Goal: Transaction & Acquisition: Purchase product/service

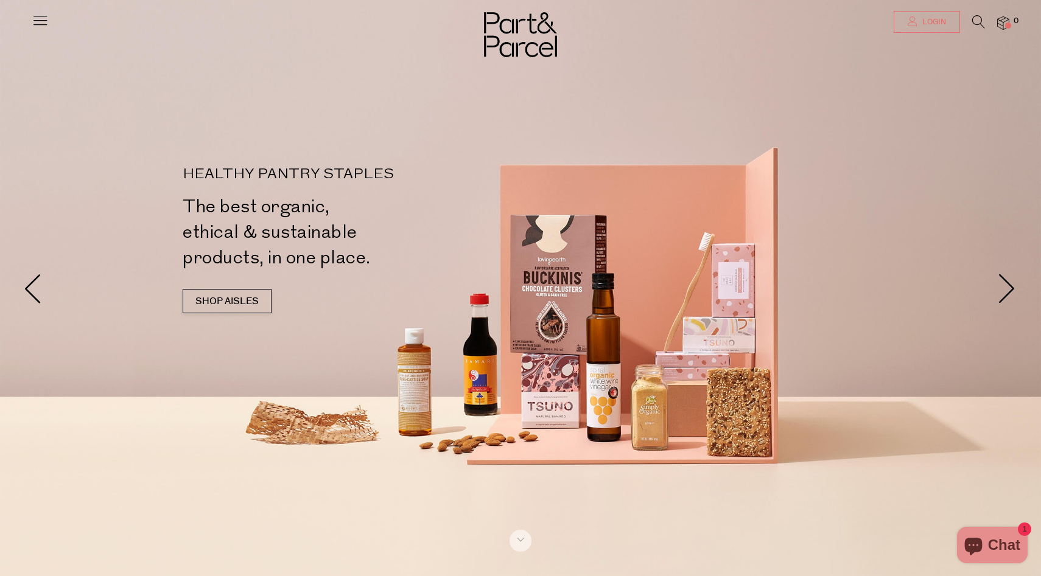
click at [809, 23] on span "Login" at bounding box center [932, 22] width 27 height 10
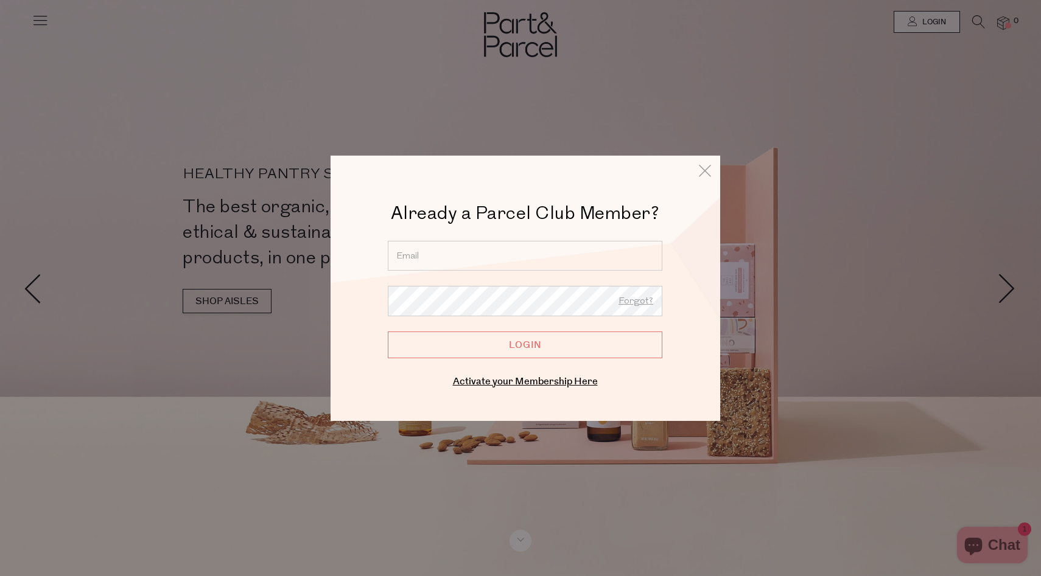
click at [502, 253] on input "email" at bounding box center [525, 255] width 274 height 30
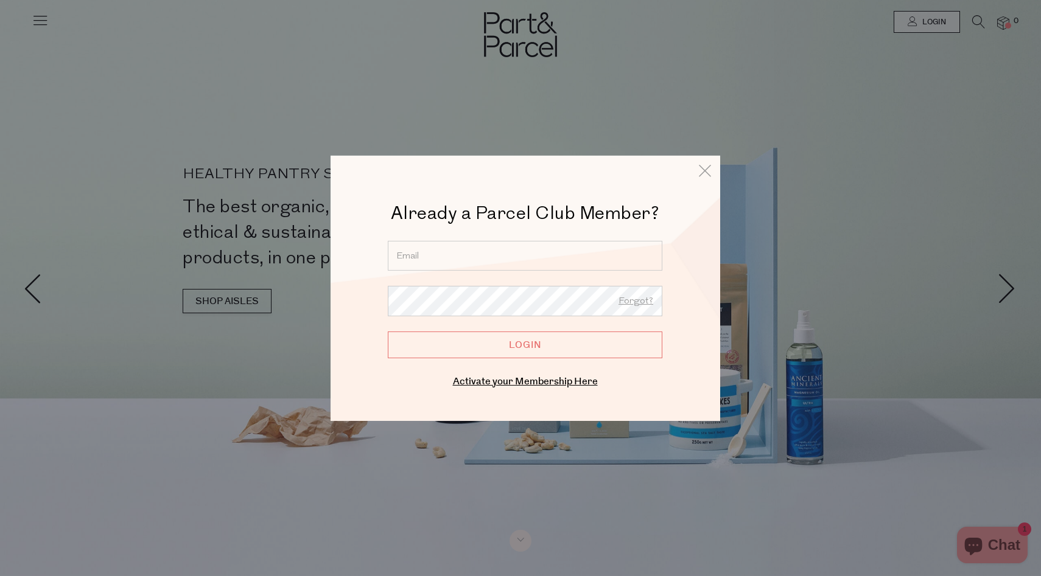
type input "cheryleebennett@yahoo.com.au"
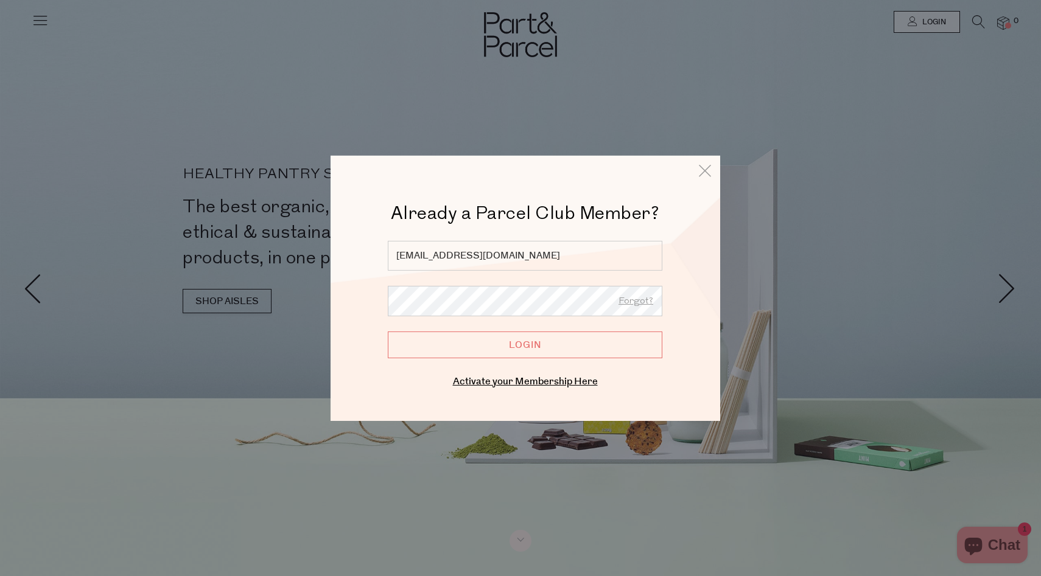
click at [534, 347] on input "Login" at bounding box center [525, 344] width 274 height 27
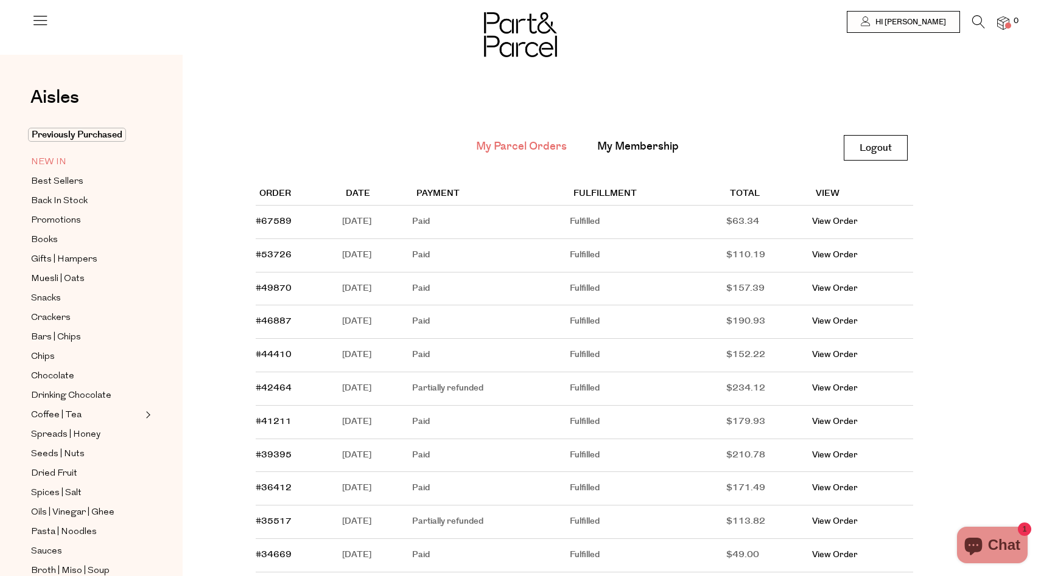
click at [48, 160] on span "NEW IN" at bounding box center [48, 162] width 35 height 15
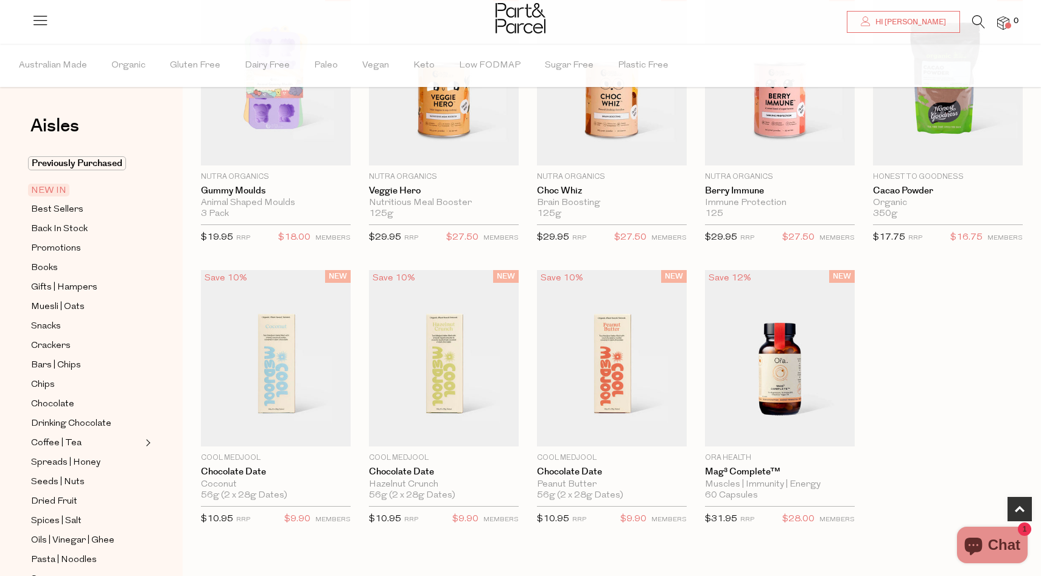
scroll to position [462, 0]
click at [56, 209] on span "Best Sellers" at bounding box center [57, 210] width 52 height 15
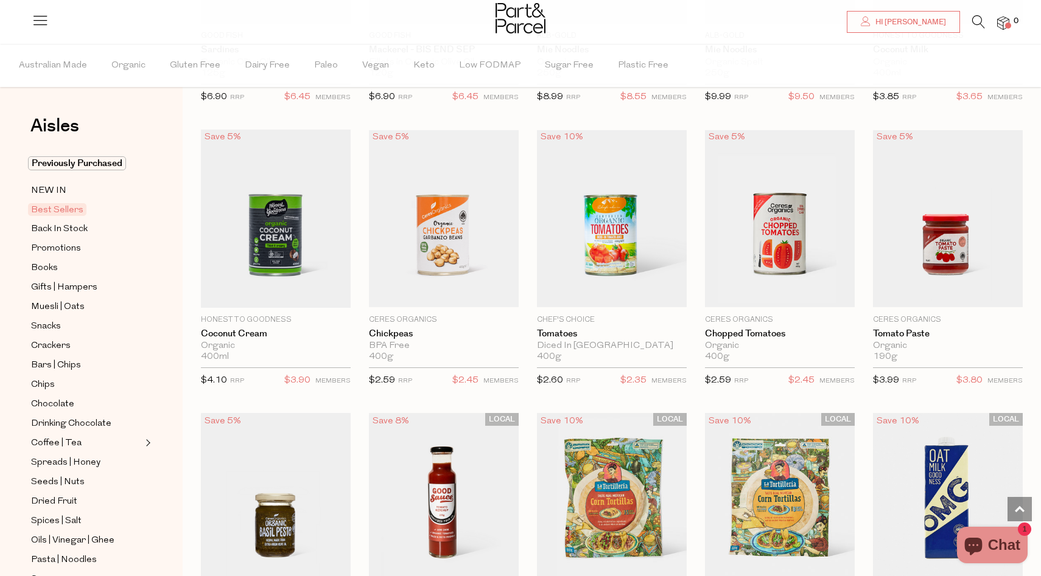
scroll to position [1180, 0]
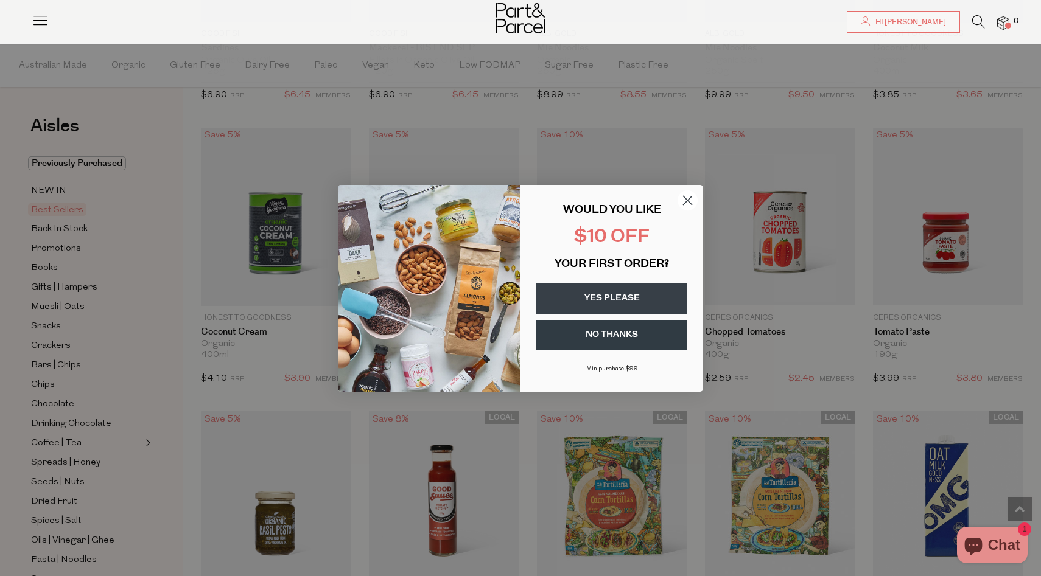
click at [686, 198] on icon "Close dialog" at bounding box center [687, 200] width 9 height 9
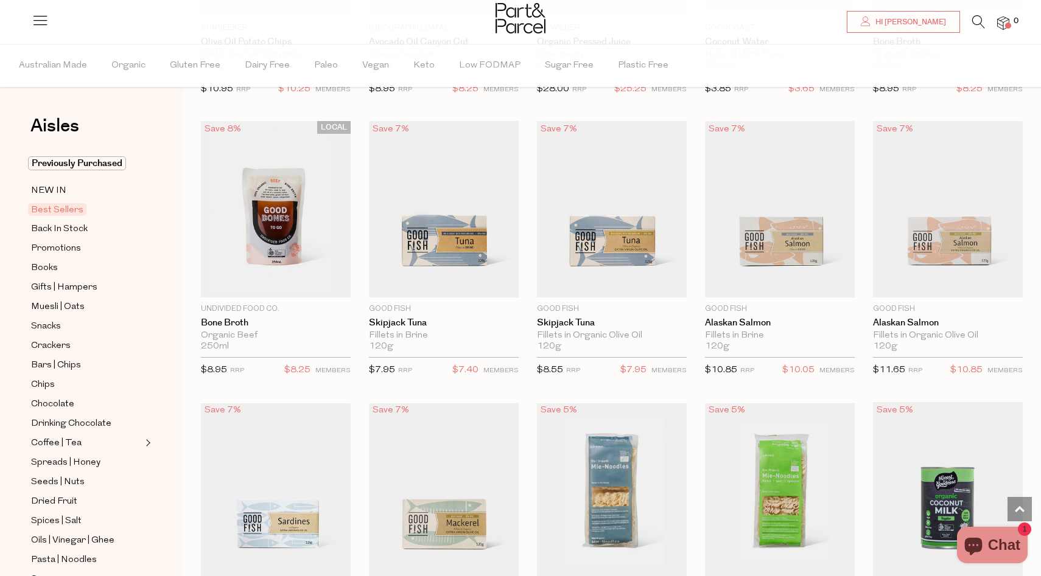
scroll to position [0, 0]
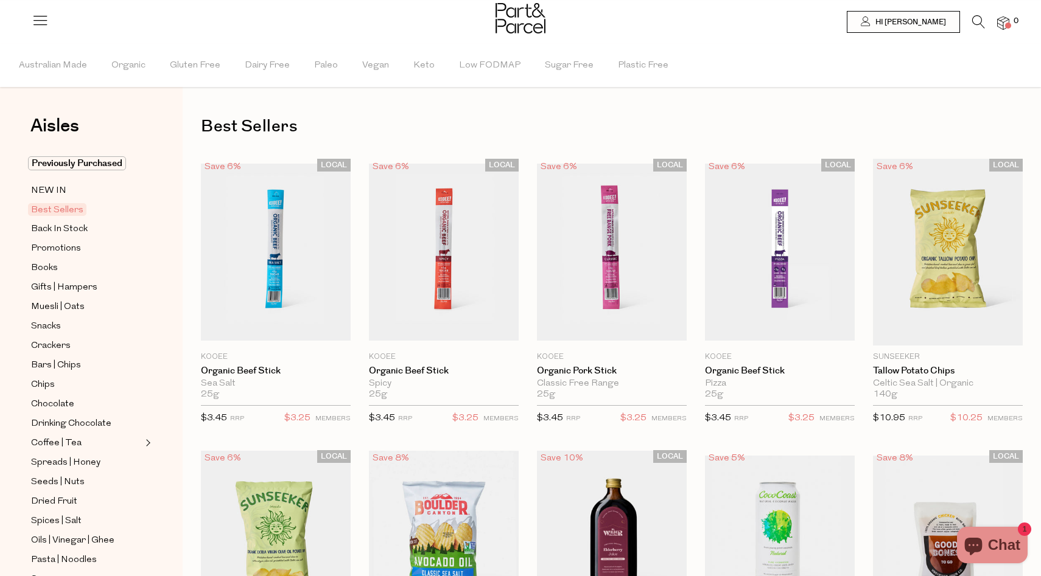
click at [982, 15] on icon at bounding box center [978, 21] width 13 height 13
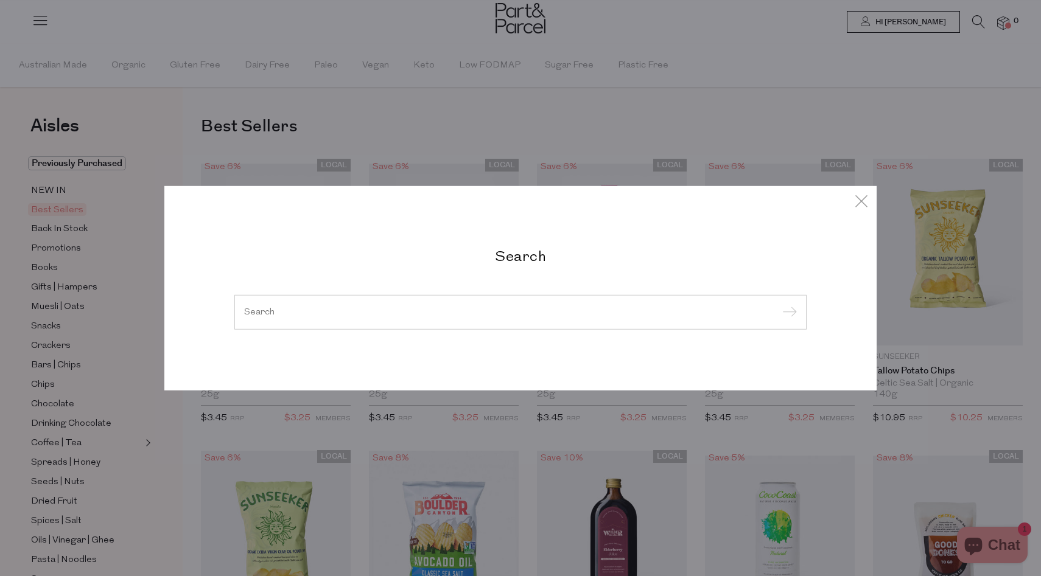
click at [368, 312] on input "search" at bounding box center [520, 311] width 553 height 9
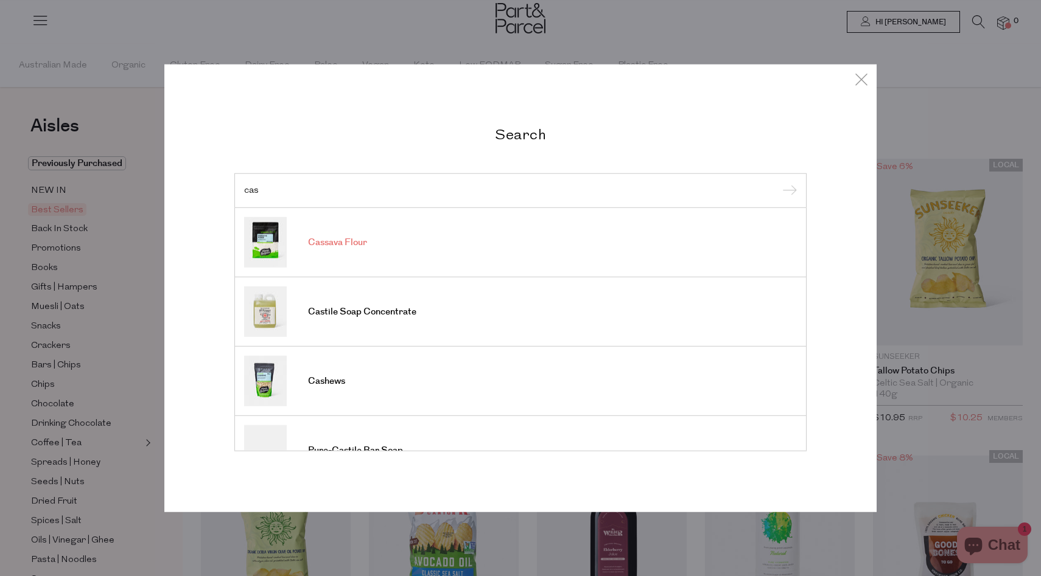
type input "cas"
click at [312, 257] on link "Cassava Flour" at bounding box center [520, 242] width 553 height 51
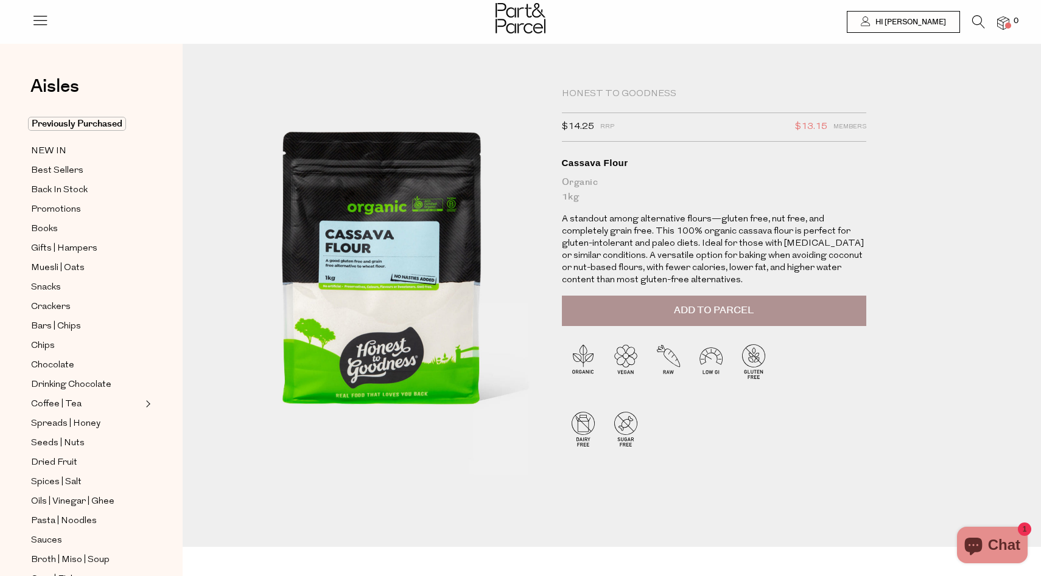
click at [691, 309] on span "Add to Parcel" at bounding box center [714, 311] width 80 height 14
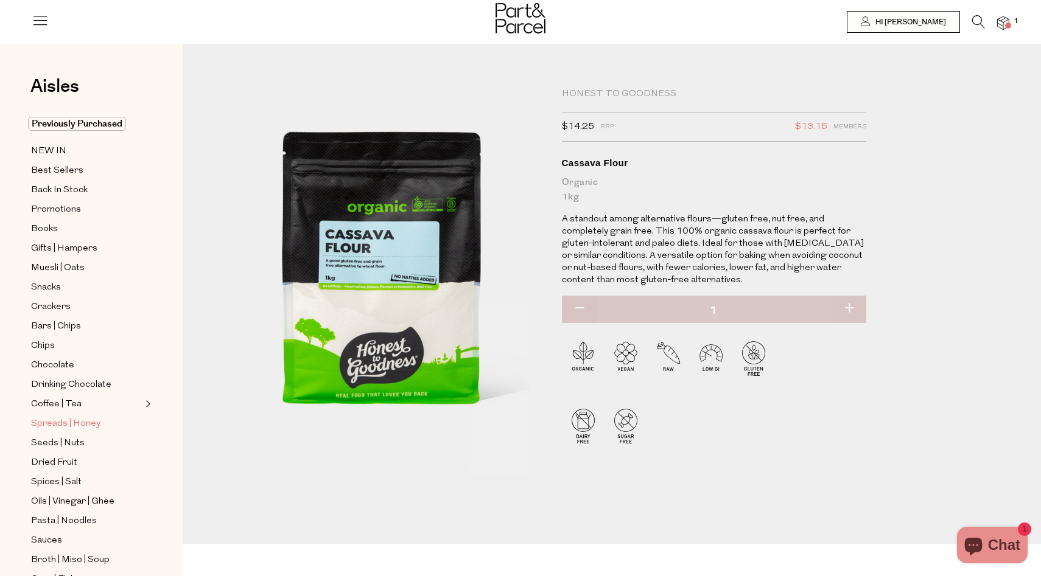
click at [69, 425] on span "Spreads | Honey" at bounding box center [65, 424] width 69 height 15
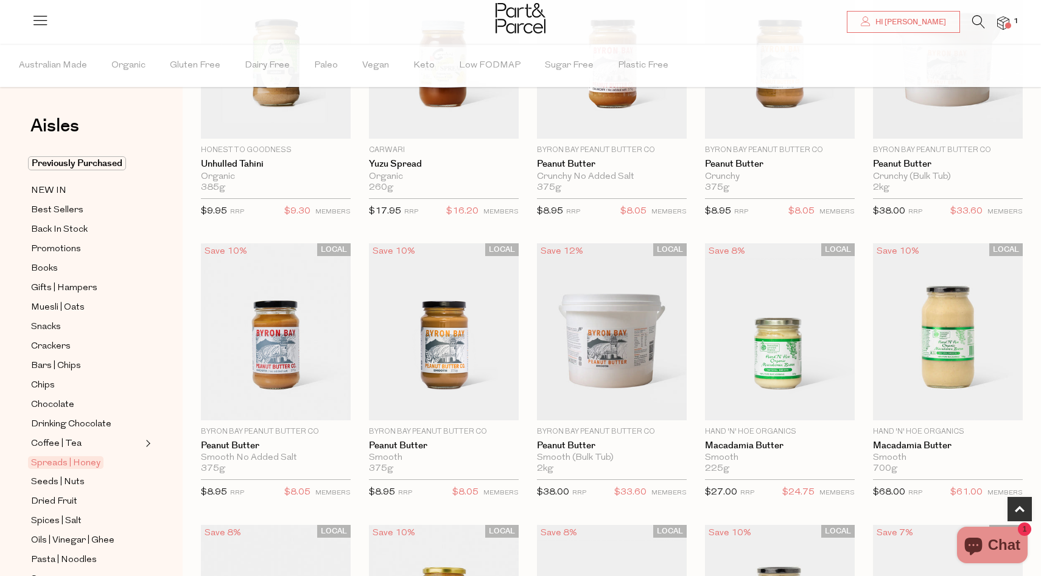
scroll to position [532, 0]
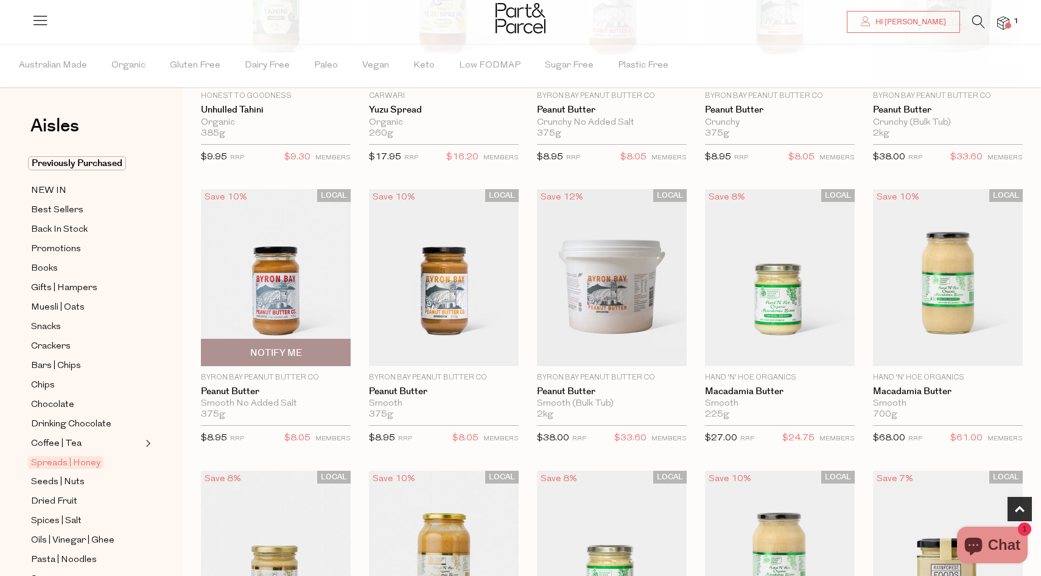
click at [293, 350] on span "Notify Me" at bounding box center [276, 353] width 52 height 13
type input "Notify when available"
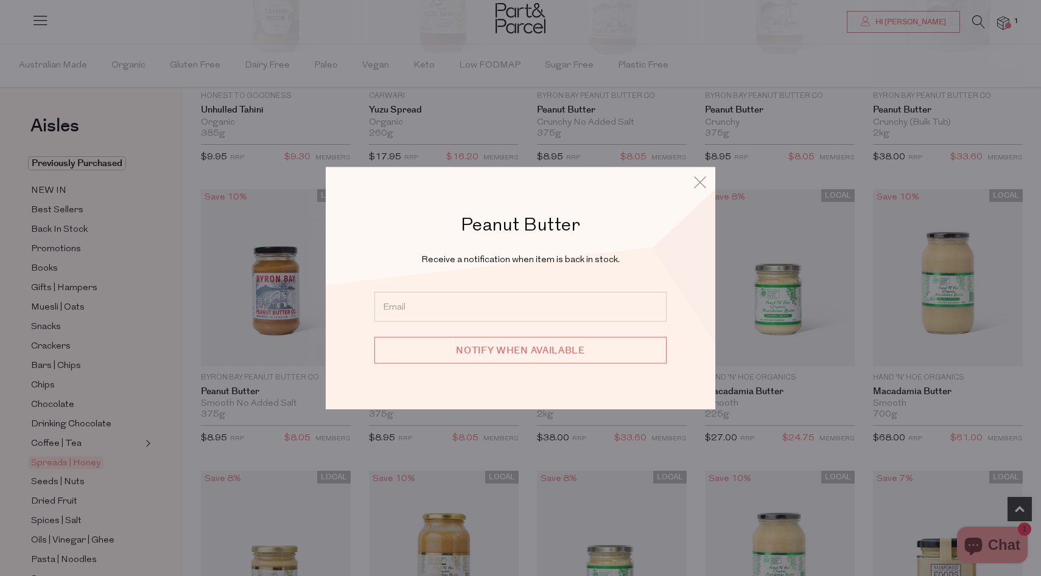
click at [453, 308] on input "email" at bounding box center [520, 307] width 292 height 30
type input "cheryleebennett@yahoo.com.au"
click at [501, 343] on input "Notify when available" at bounding box center [520, 350] width 292 height 27
type input "We will be in touch"
click at [701, 180] on icon at bounding box center [700, 182] width 18 height 18
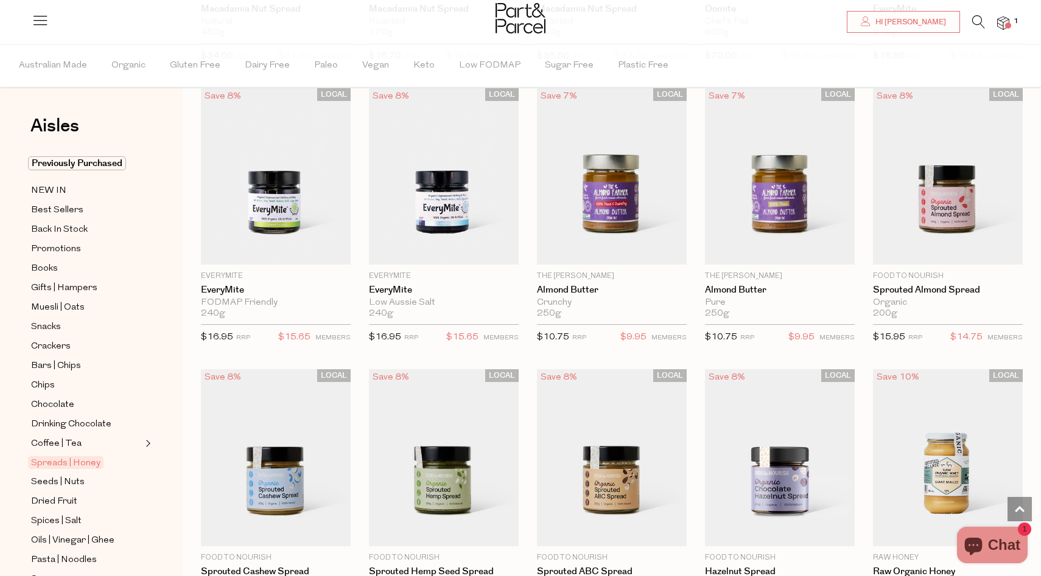
scroll to position [1485, 0]
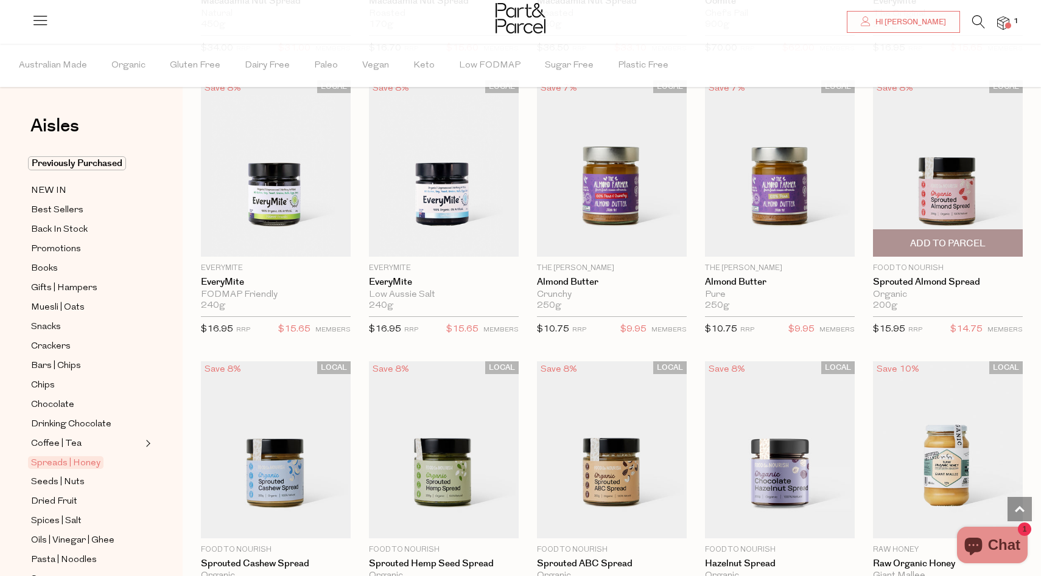
click at [950, 234] on span "Add To Parcel" at bounding box center [947, 243] width 142 height 26
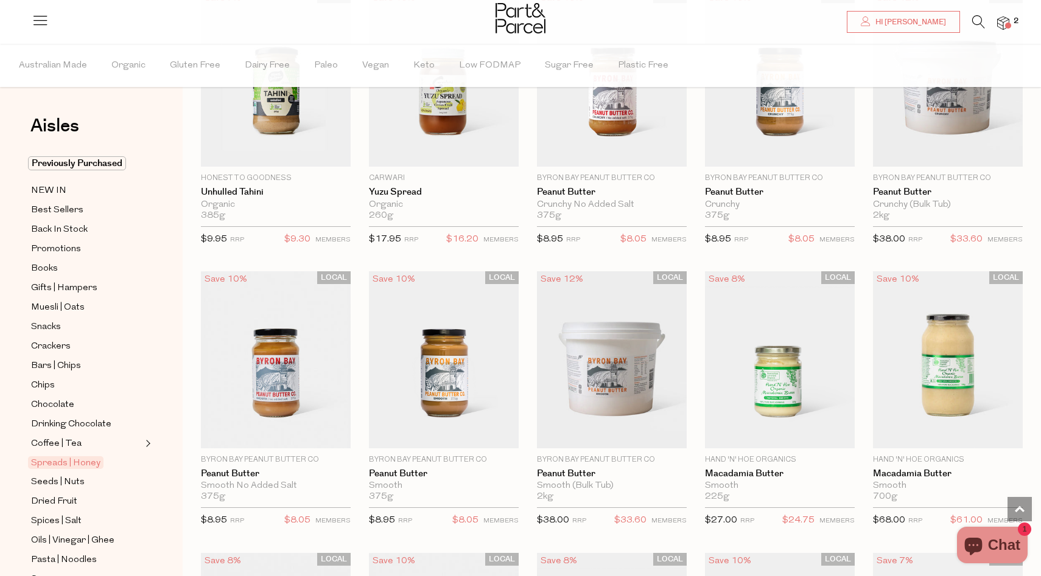
scroll to position [131, 0]
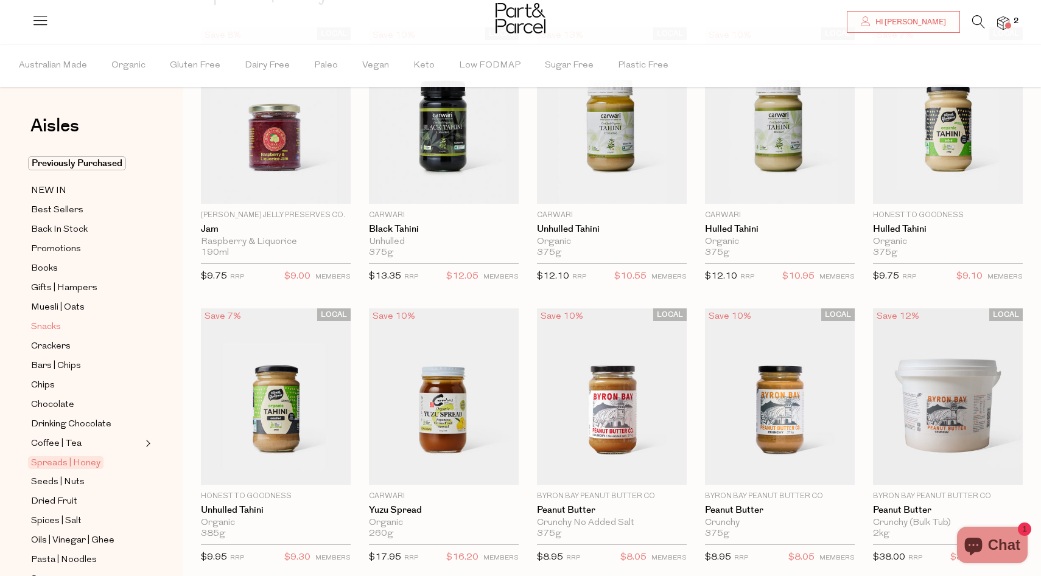
click at [45, 327] on span "Snacks" at bounding box center [46, 327] width 30 height 15
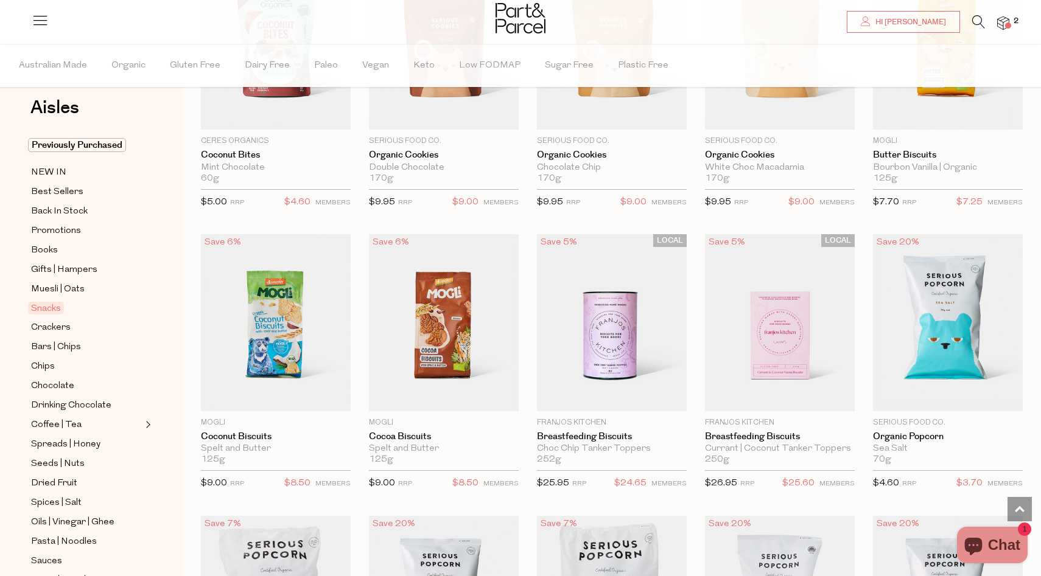
scroll to position [1981, 0]
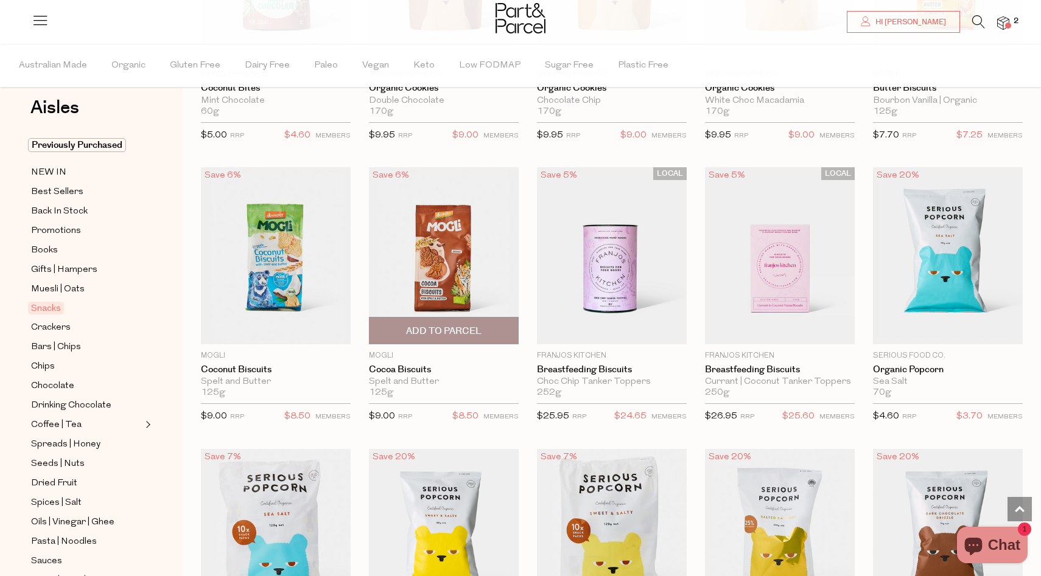
click at [447, 327] on span "Add To Parcel" at bounding box center [443, 331] width 75 height 13
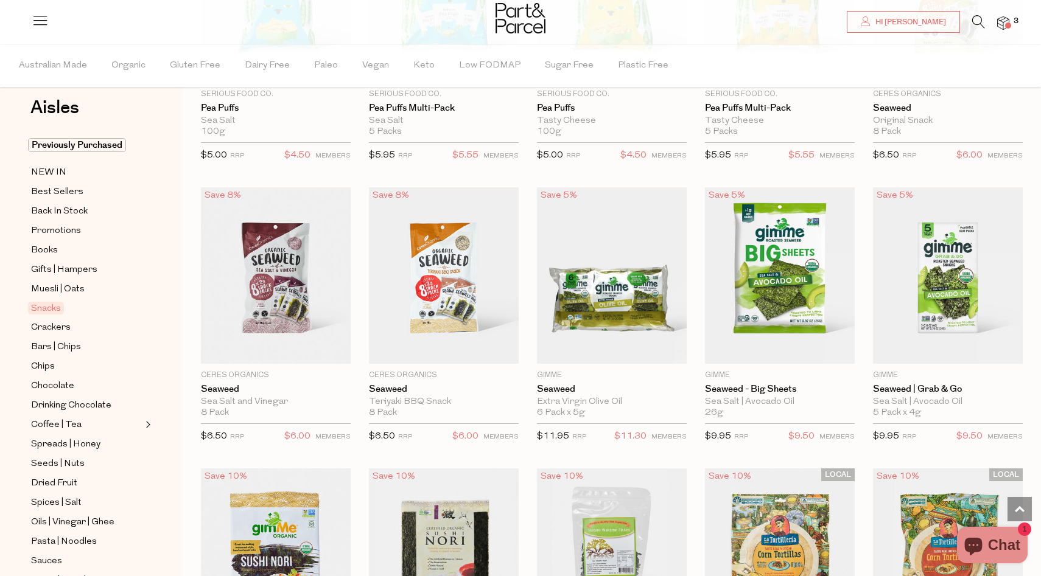
scroll to position [2809, 0]
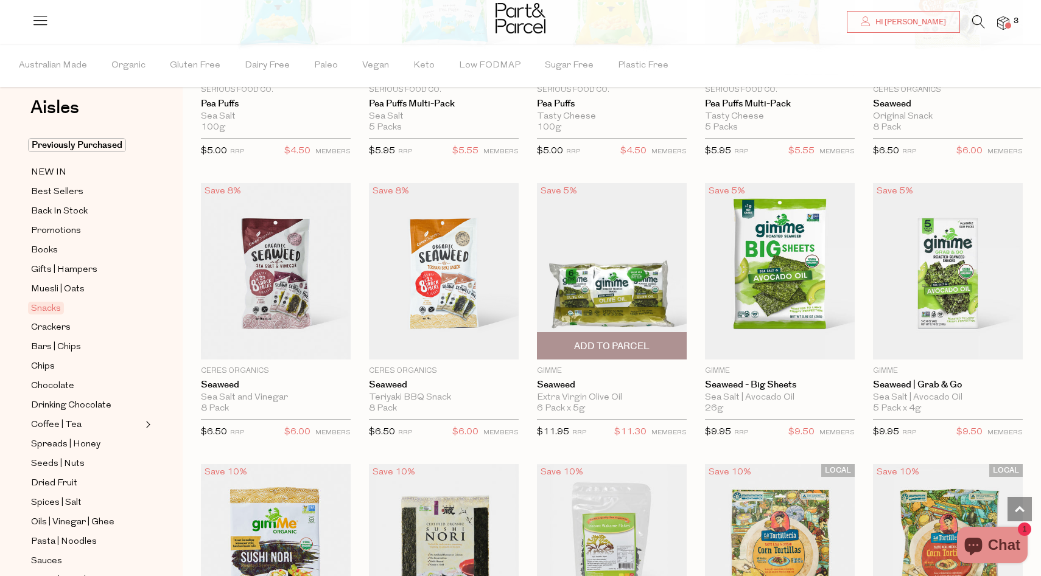
click at [621, 343] on span "Add To Parcel" at bounding box center [611, 346] width 75 height 13
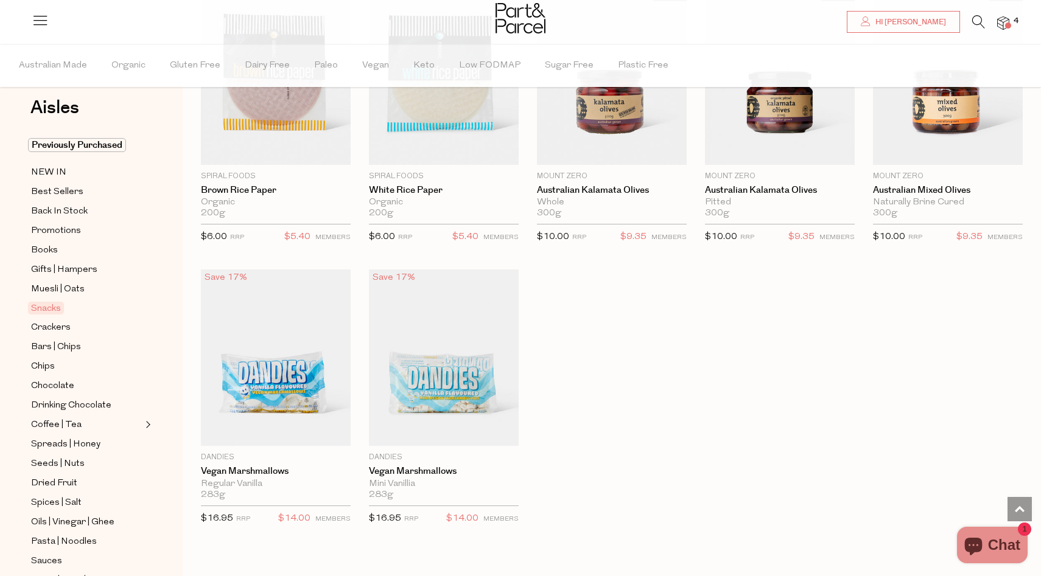
scroll to position [3570, 0]
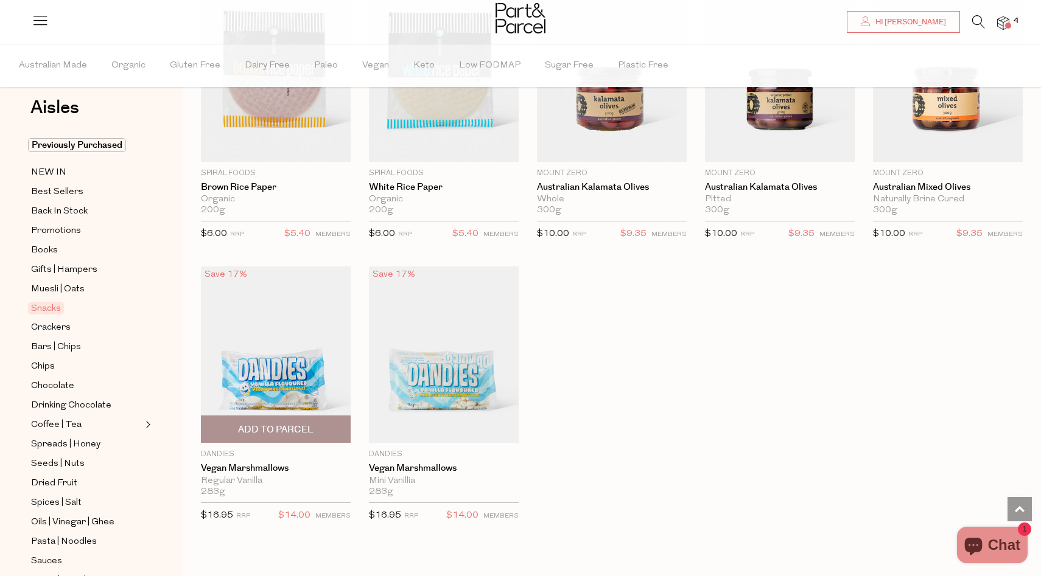
click at [262, 363] on img at bounding box center [276, 355] width 150 height 176
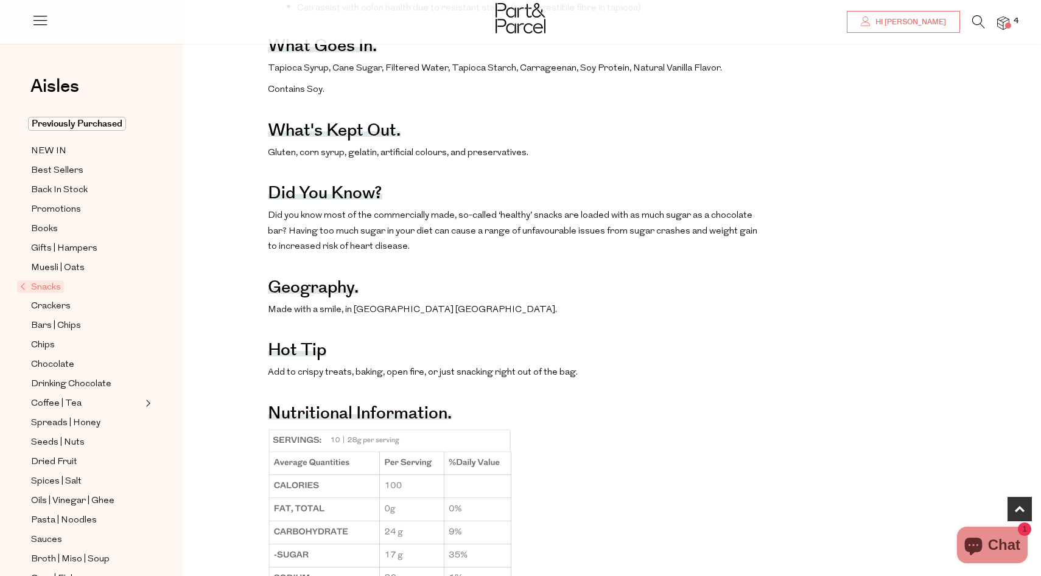
scroll to position [678, 0]
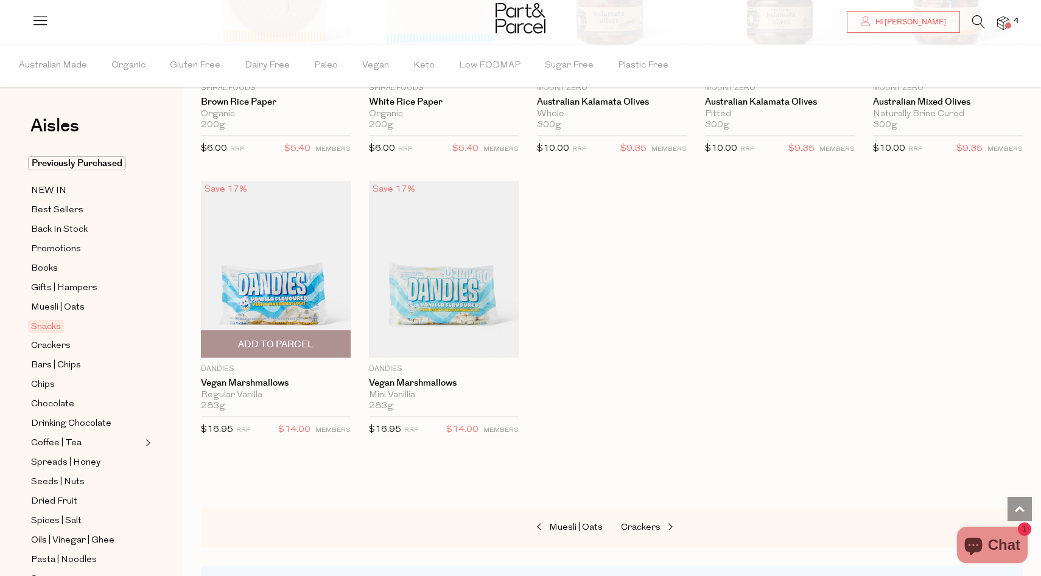
scroll to position [831, 0]
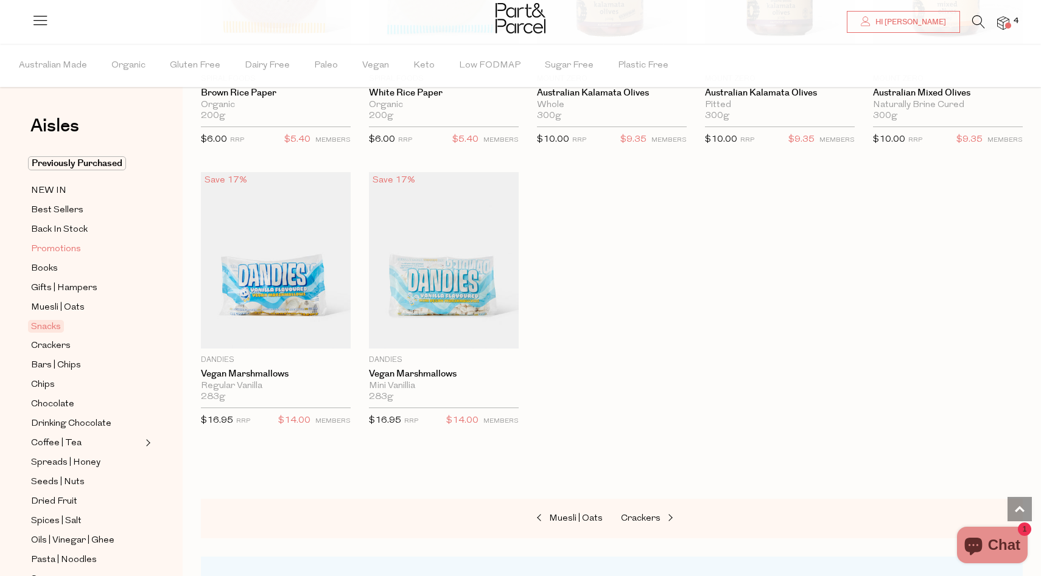
click at [54, 248] on span "Promotions" at bounding box center [56, 249] width 50 height 15
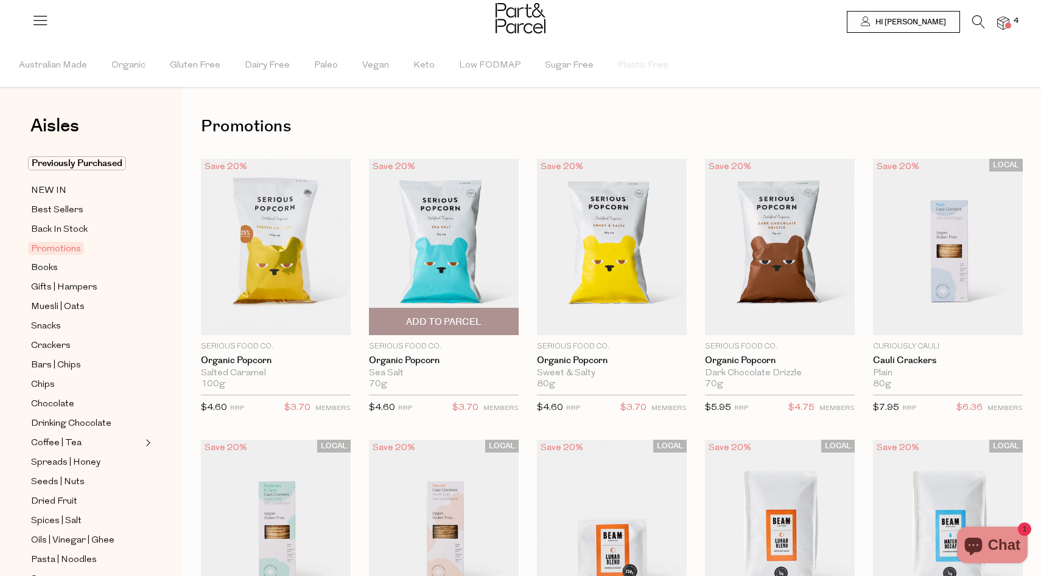
click at [425, 319] on span "Add To Parcel" at bounding box center [443, 322] width 75 height 13
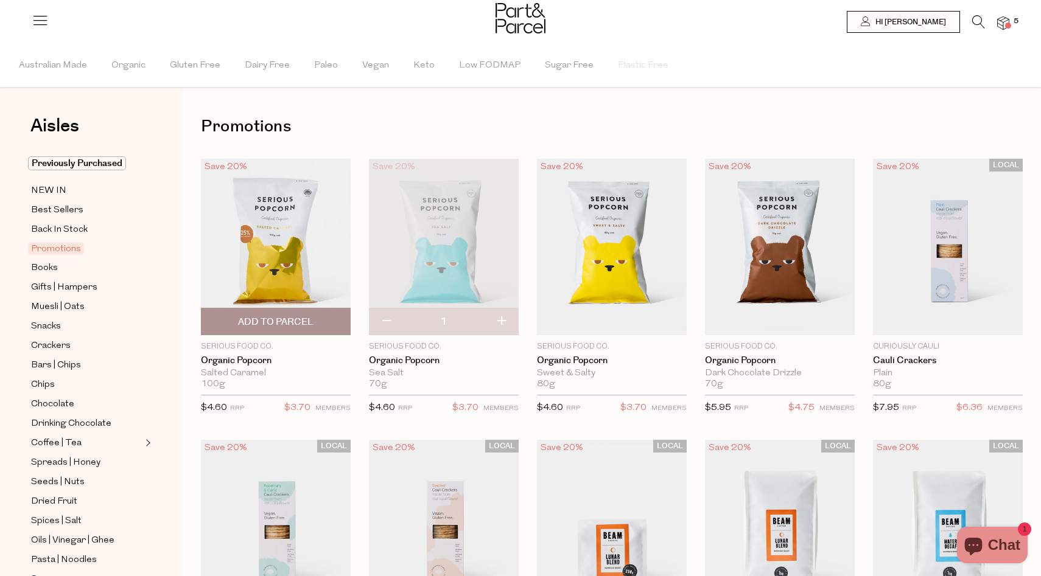
click at [262, 313] on span "Add To Parcel" at bounding box center [275, 322] width 142 height 26
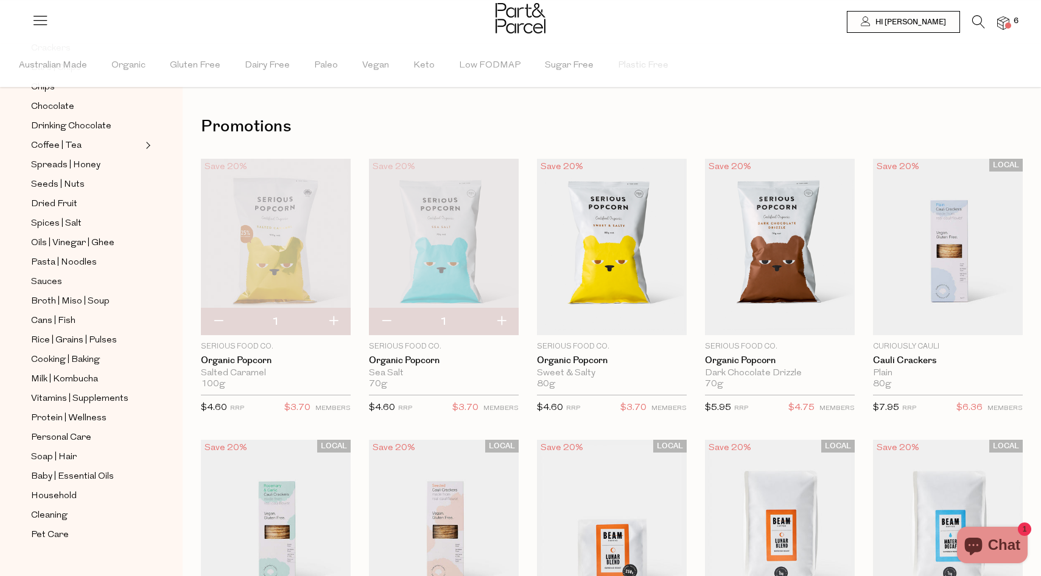
scroll to position [317, 0]
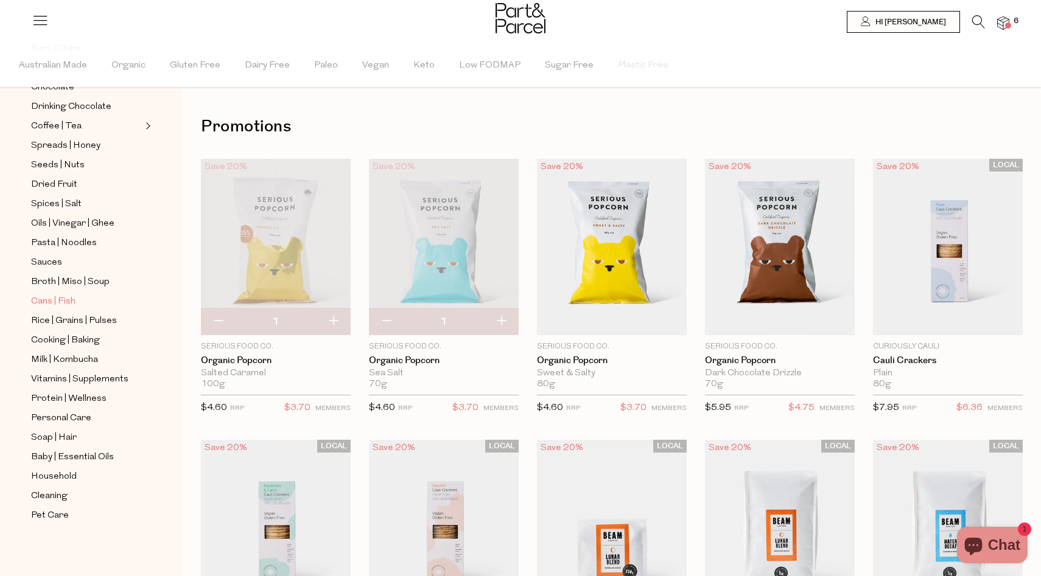
click at [49, 298] on span "Cans | Fish" at bounding box center [53, 302] width 44 height 15
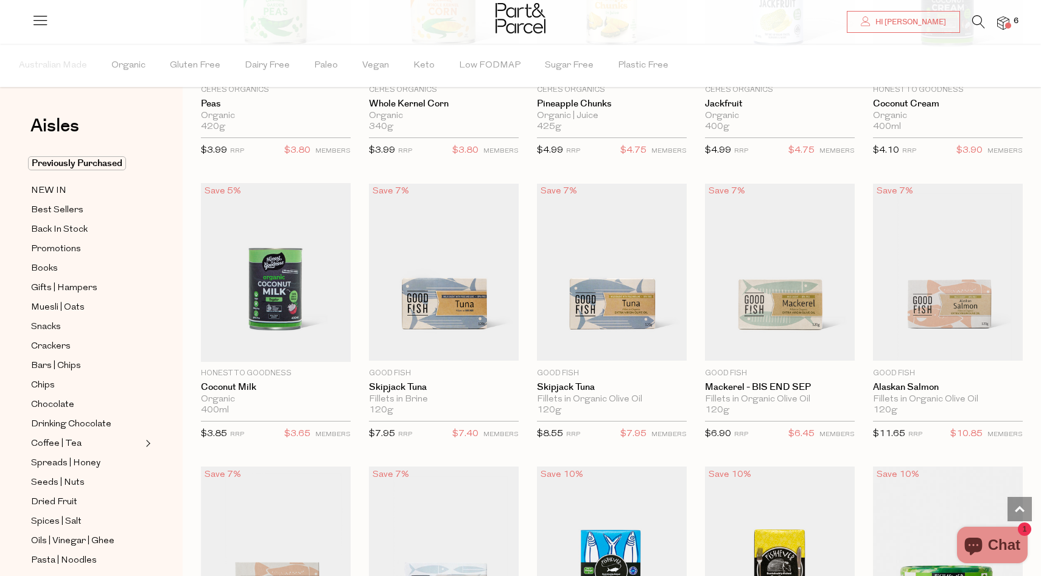
scroll to position [821, 0]
click at [610, 347] on span "Add To Parcel" at bounding box center [611, 349] width 75 height 13
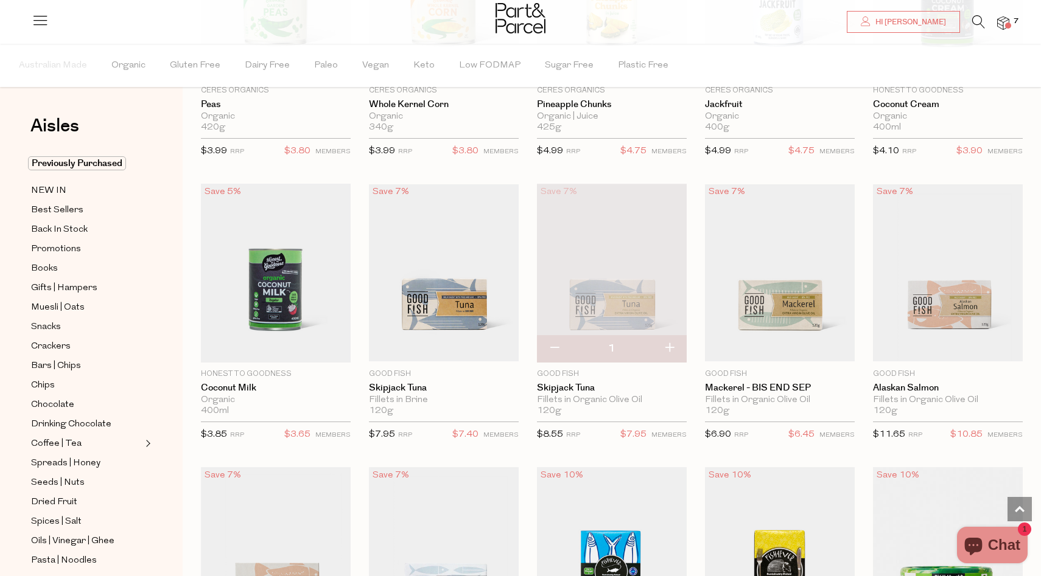
click at [667, 343] on button "button" at bounding box center [669, 348] width 35 height 27
type input "2"
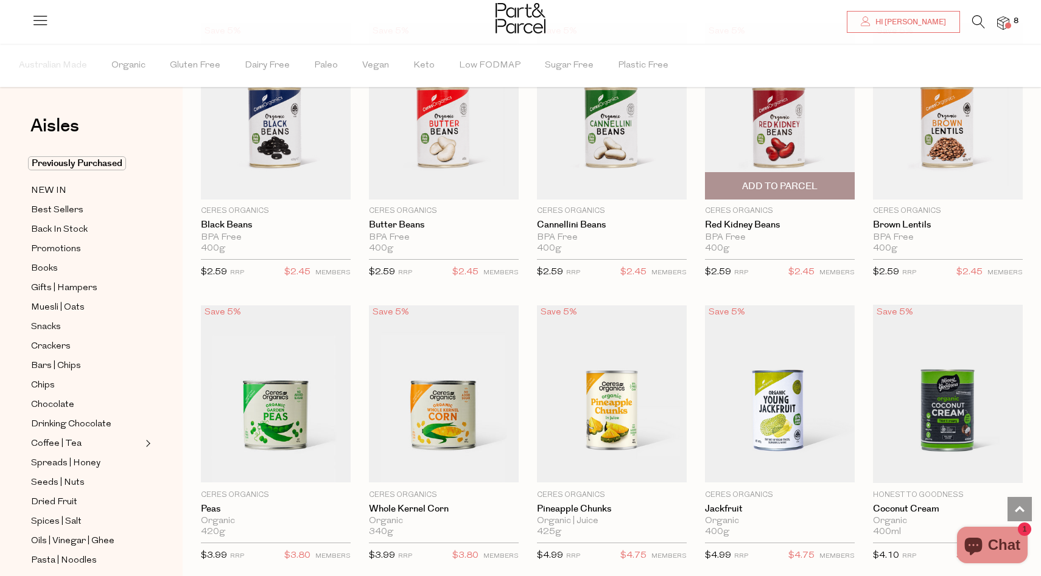
scroll to position [0, 0]
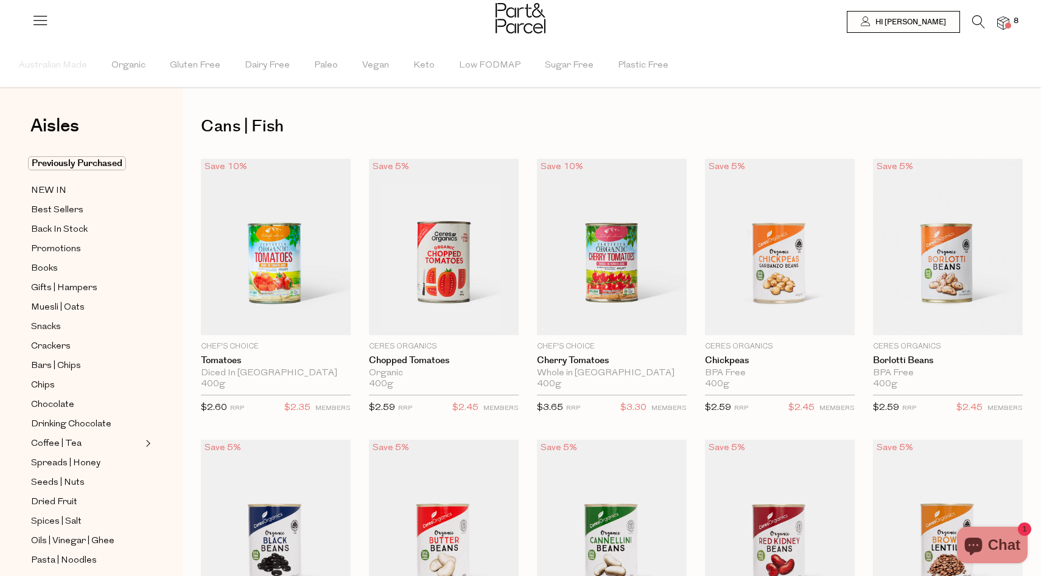
click at [1010, 23] on span "8" at bounding box center [1015, 21] width 11 height 11
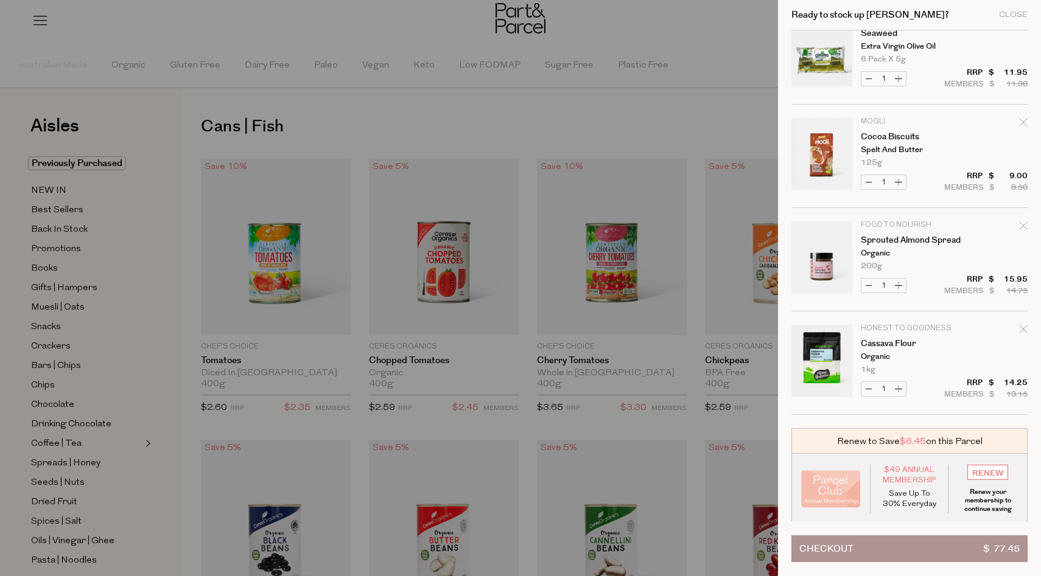
scroll to position [343, 0]
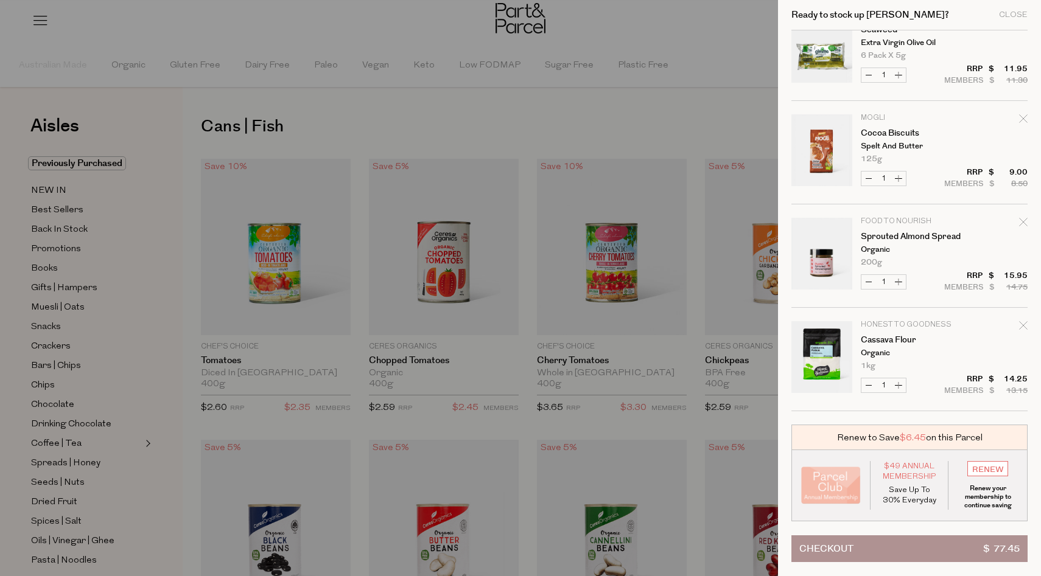
click at [933, 546] on button "Checkout $ 77.45" at bounding box center [909, 548] width 236 height 27
